Goal: Browse casually

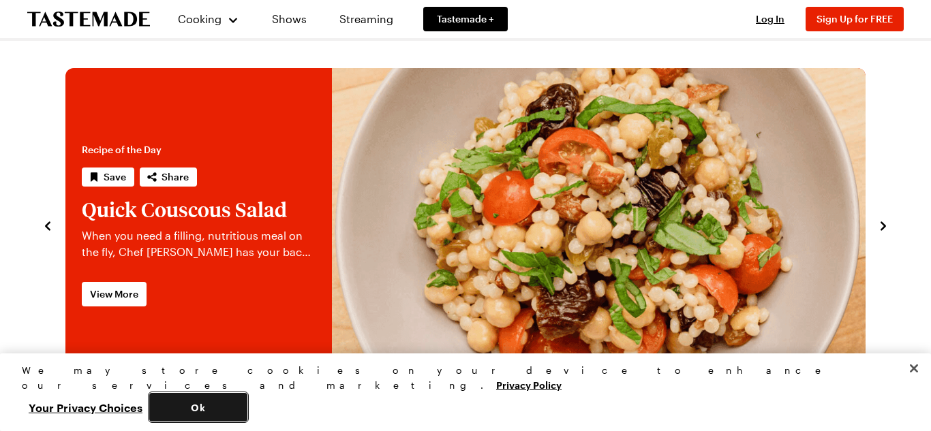
click at [247, 395] on button "Ok" at bounding box center [198, 407] width 98 height 29
